Goal: Information Seeking & Learning: Compare options

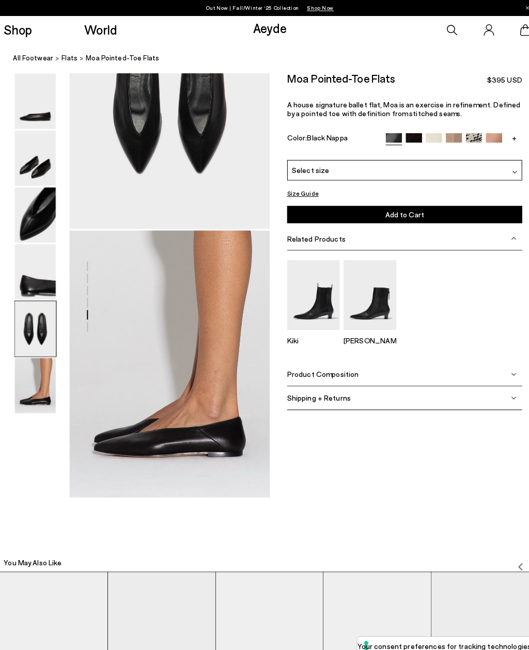
scroll to position [1231, 0]
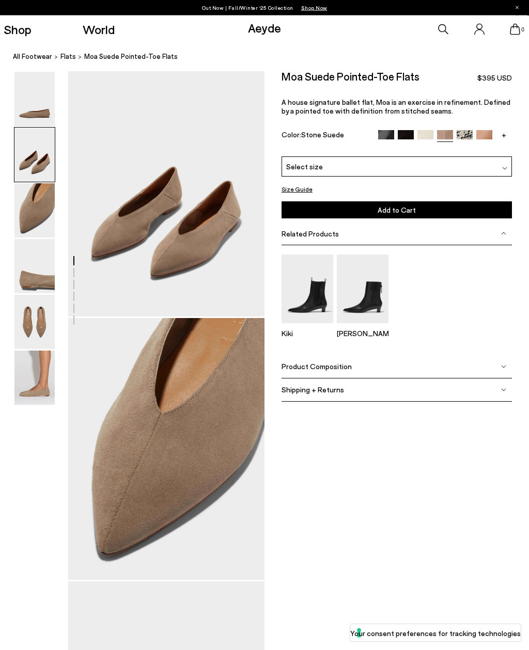
scroll to position [280, 0]
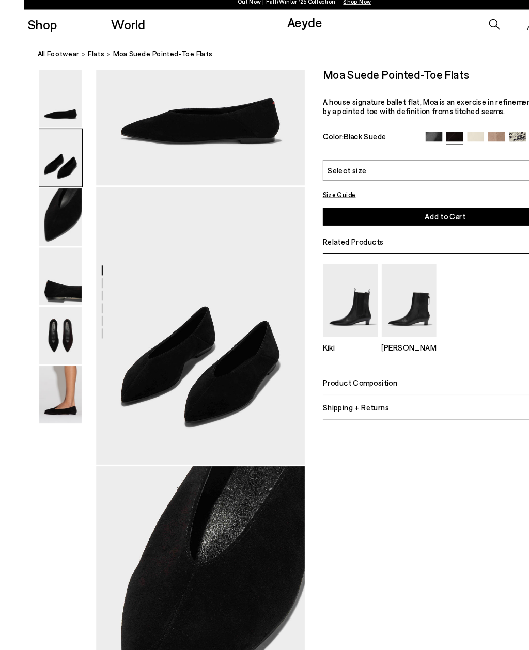
scroll to position [146, 0]
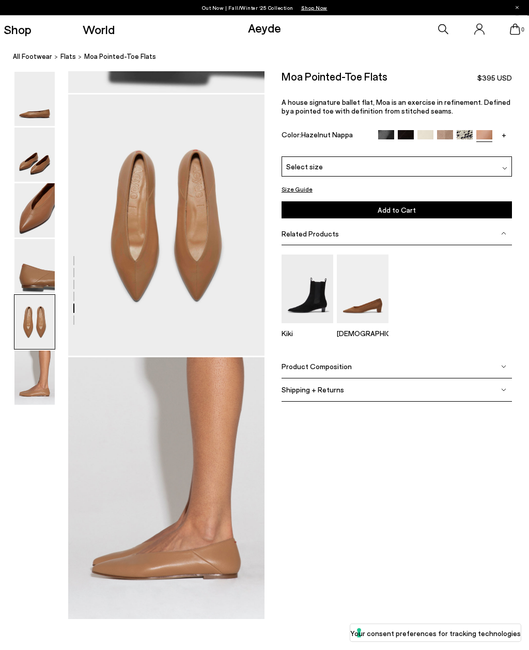
scroll to position [1030, 0]
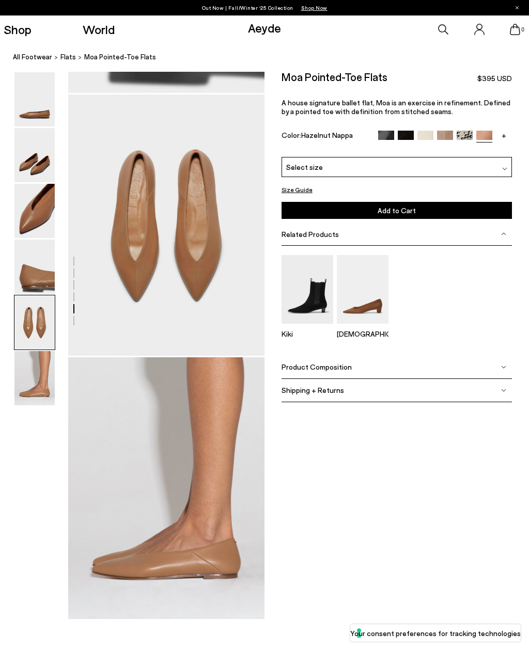
click at [504, 133] on link "+" at bounding box center [504, 135] width 16 height 9
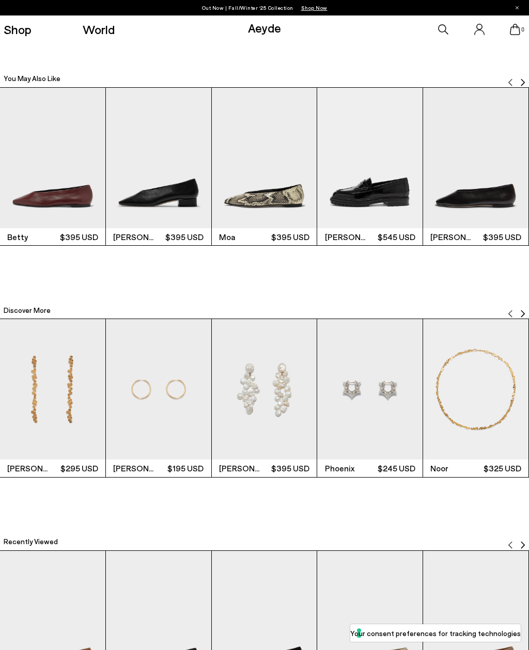
scroll to position [1639, 0]
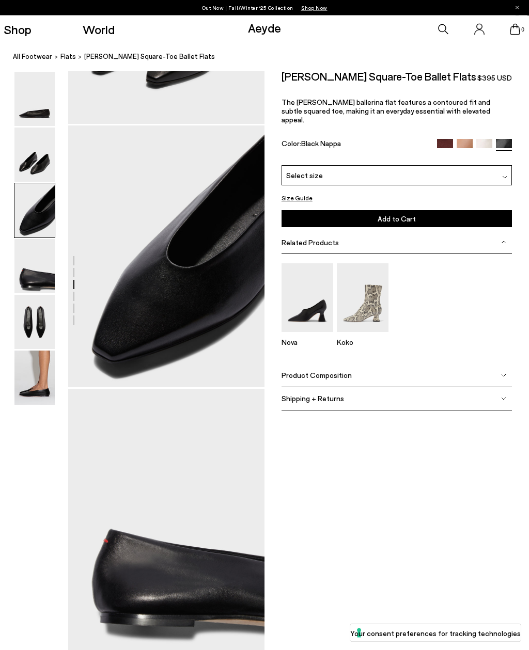
scroll to position [527, 0]
